Goal: Navigation & Orientation: Find specific page/section

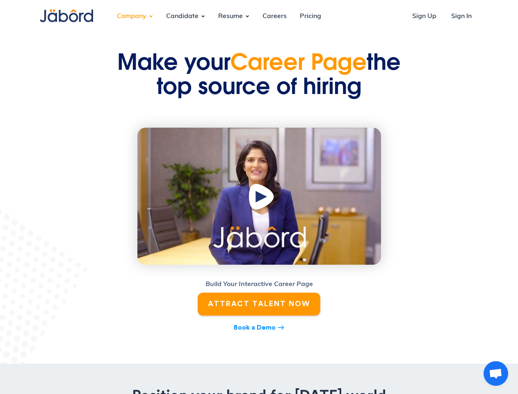
click at [132, 16] on div "Company" at bounding box center [131, 16] width 43 height 22
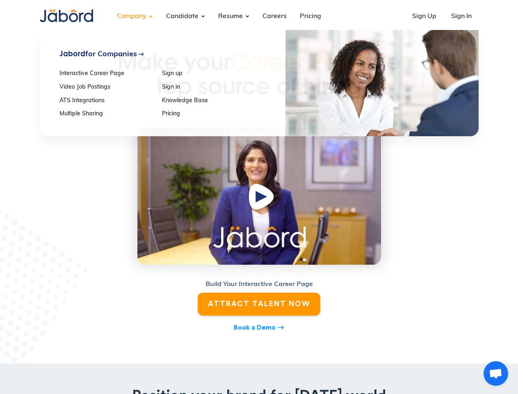
click at [182, 16] on div "Candidate" at bounding box center [183, 16] width 46 height 22
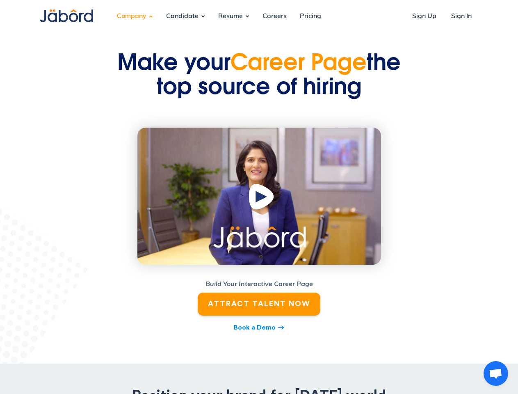
click at [230, 16] on div "Resume" at bounding box center [231, 16] width 38 height 22
click at [259, 196] on img "open lightbox" at bounding box center [262, 198] width 31 height 32
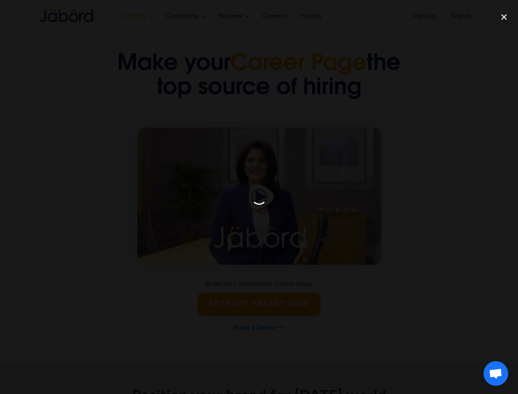
click at [496, 373] on span "Open chat" at bounding box center [496, 373] width 14 height 11
